Goal: Task Accomplishment & Management: Use online tool/utility

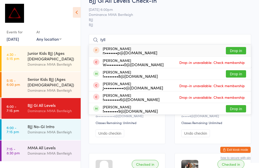
type input "tyll"
click at [237, 75] on button "Drop in" at bounding box center [236, 73] width 20 height 7
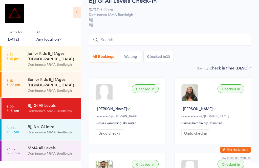
click at [113, 26] on span "BJJ" at bounding box center [170, 24] width 162 height 5
click at [106, 40] on input "search" at bounding box center [170, 40] width 162 height 12
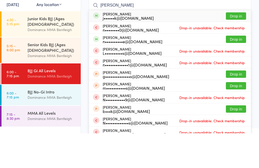
type input "[PERSON_NAME]"
click at [232, 47] on button "Drop in" at bounding box center [236, 50] width 20 height 7
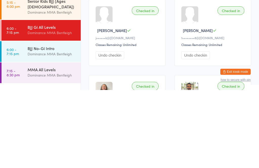
click at [40, 141] on div "MMA All Levels Dominance MMA Bentleigh" at bounding box center [54, 151] width 53 height 20
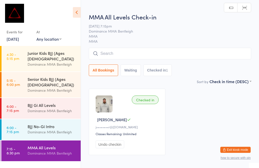
click at [179, 52] on input "search" at bounding box center [170, 54] width 162 height 12
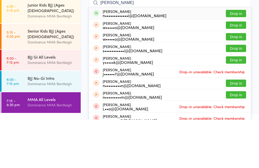
type input "[PERSON_NAME]"
click at [236, 58] on button "Drop in" at bounding box center [236, 61] width 20 height 7
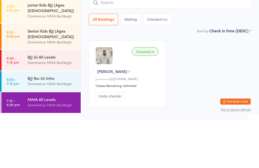
scroll to position [29, 0]
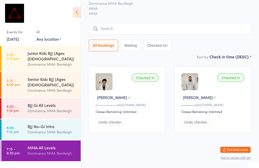
click at [64, 124] on div "BJJ No-Gi Intro" at bounding box center [52, 127] width 49 height 6
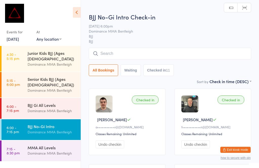
click at [150, 48] on input "search" at bounding box center [170, 54] width 162 height 12
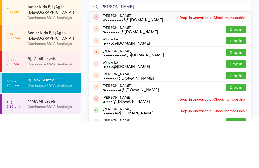
scroll to position [8, 0]
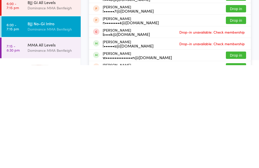
type input "[PERSON_NAME]"
click at [238, 155] on button "Drop in" at bounding box center [236, 158] width 20 height 7
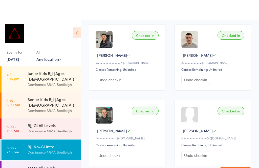
scroll to position [0, 0]
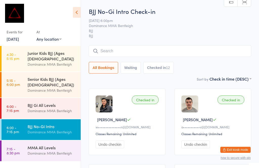
click at [159, 52] on input "search" at bounding box center [170, 51] width 162 height 12
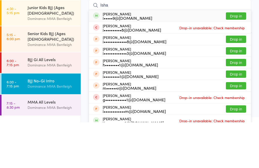
type input "Isha"
click at [234, 58] on button "Drop in" at bounding box center [236, 61] width 20 height 7
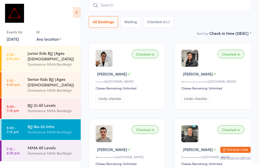
click at [59, 108] on div "Dominance MMA Bentleigh" at bounding box center [52, 111] width 49 height 6
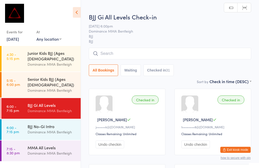
click at [144, 52] on input "search" at bounding box center [170, 54] width 162 height 12
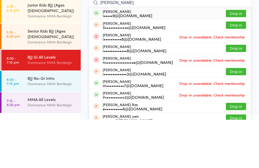
type input "[PERSON_NAME]"
click at [228, 58] on button "Drop in" at bounding box center [236, 61] width 20 height 7
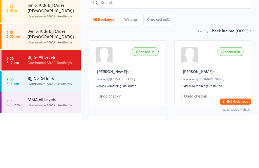
scroll to position [48, 0]
